Goal: Communication & Community: Connect with others

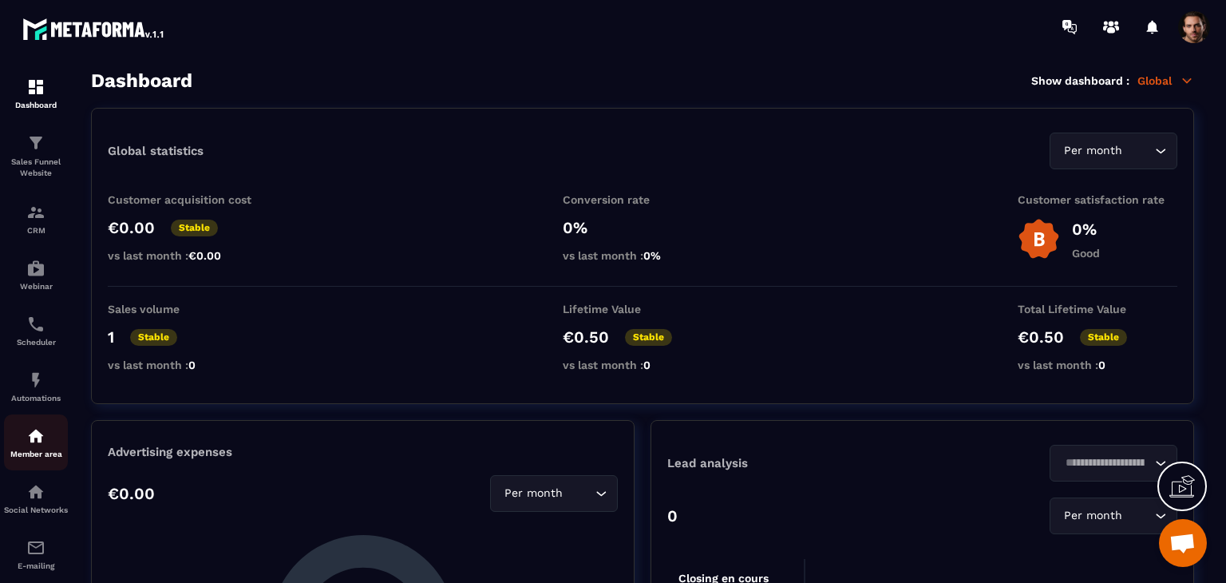
click at [53, 453] on p "Member area" at bounding box center [36, 454] width 64 height 9
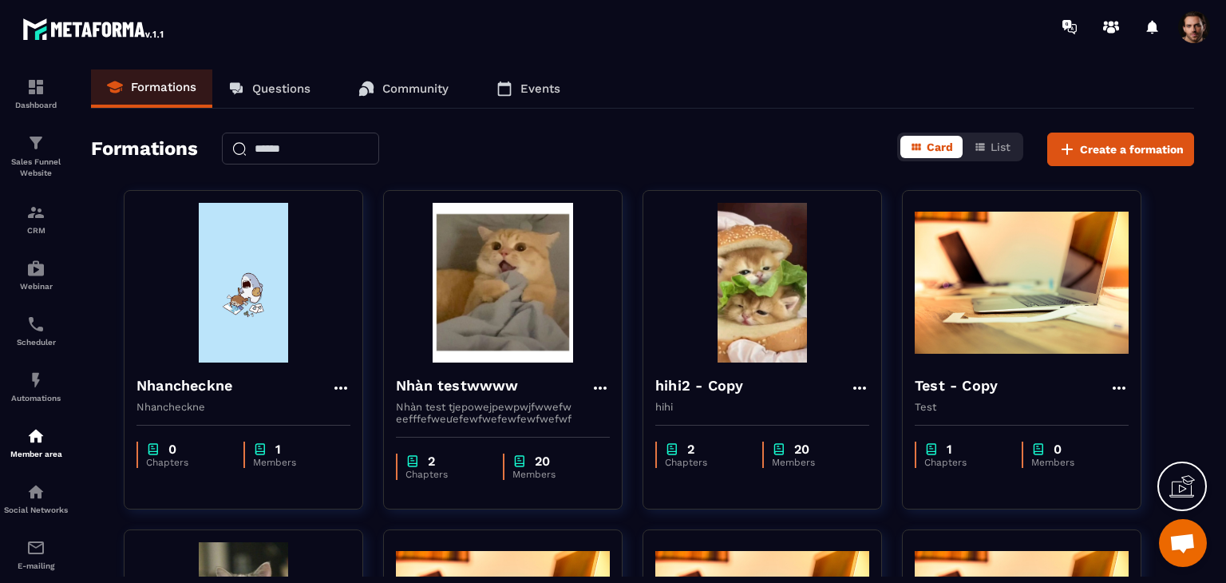
click at [427, 89] on p "Community" at bounding box center [415, 88] width 66 height 14
click at [1193, 14] on span at bounding box center [1194, 27] width 32 height 32
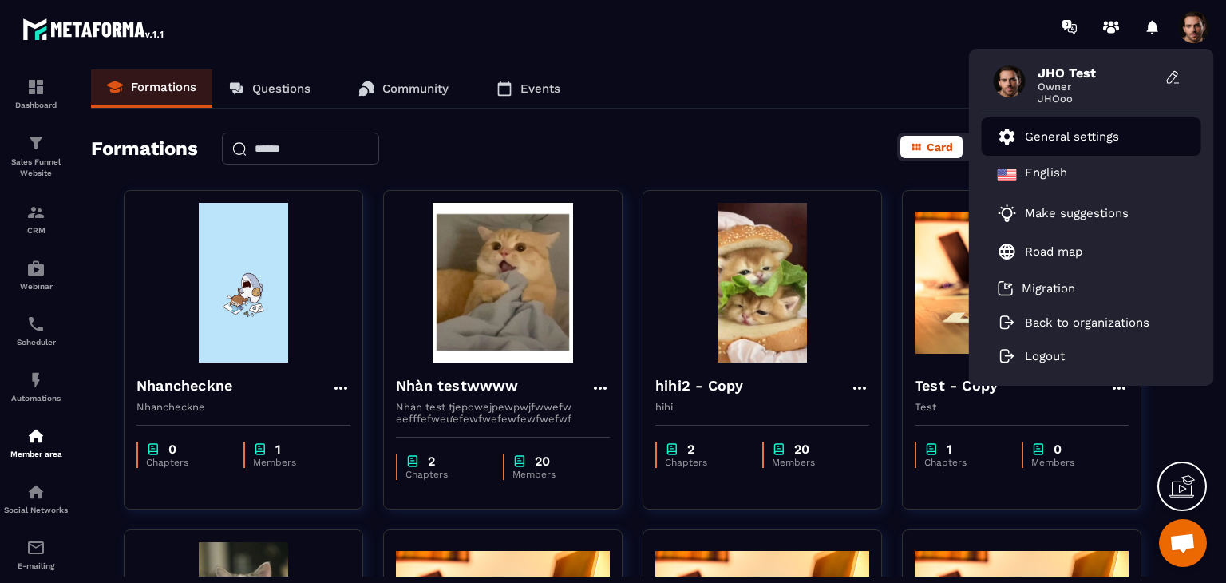
click at [1126, 126] on li "General settings" at bounding box center [1092, 136] width 220 height 38
click at [1093, 129] on p "General settings" at bounding box center [1072, 136] width 94 height 14
click at [1028, 138] on p "General settings" at bounding box center [1072, 136] width 94 height 14
click at [1042, 151] on li "General settings" at bounding box center [1092, 136] width 220 height 38
click at [1064, 134] on p "General settings" at bounding box center [1072, 136] width 94 height 14
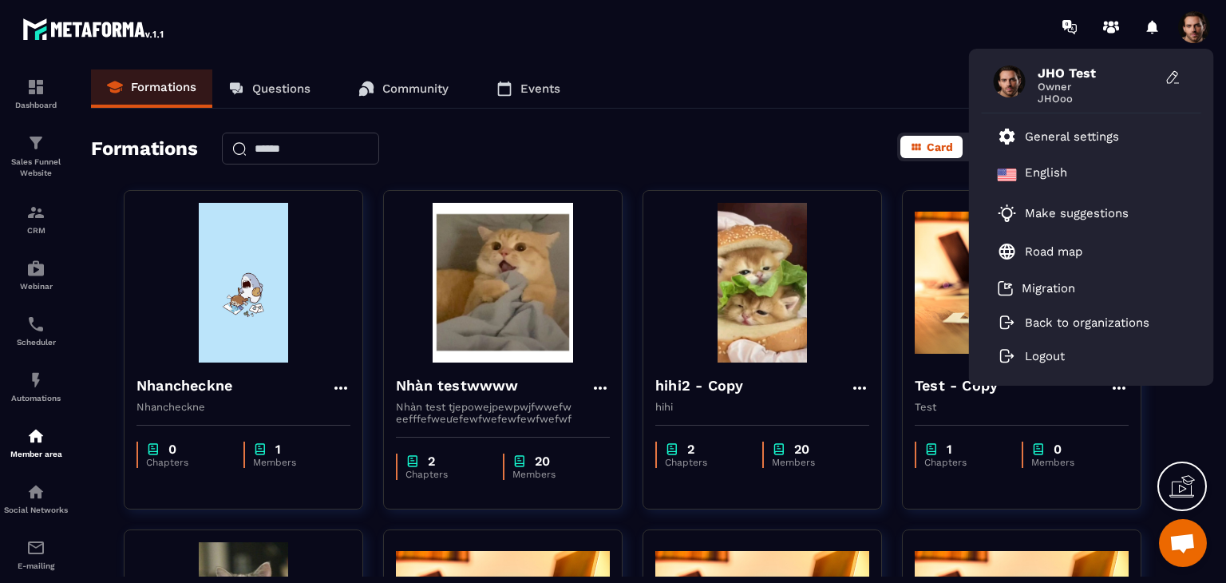
drag, startPoint x: 751, startPoint y: 65, endPoint x: 693, endPoint y: 43, distance: 61.4
click at [751, 65] on section "Dashboard Sales Funnel Website CRM Webinar Scheduler Automations Member area So…" at bounding box center [613, 322] width 1226 height 539
